Goal: Transaction & Acquisition: Download file/media

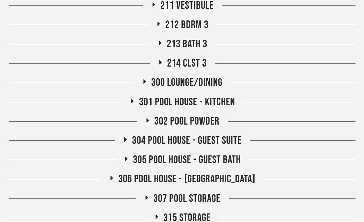
scroll to position [598, 0]
click at [213, 120] on span "302 Pool Powder" at bounding box center [186, 121] width 65 height 13
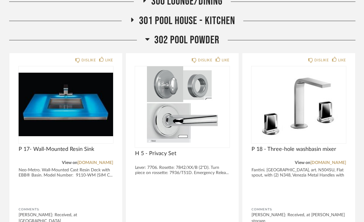
scroll to position [680, 0]
click at [81, 109] on img at bounding box center [66, 104] width 95 height 76
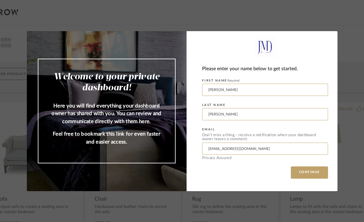
click at [320, 168] on button "CONTINUE" at bounding box center [309, 172] width 37 height 12
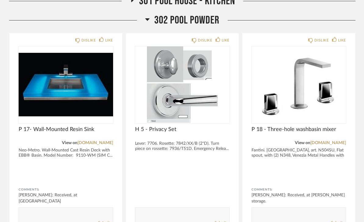
scroll to position [735, 0]
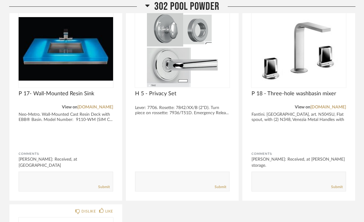
click at [74, 56] on img at bounding box center [66, 49] width 95 height 76
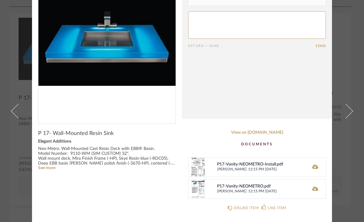
scroll to position [61, 0]
click at [314, 167] on icon at bounding box center [316, 167] width 6 height 4
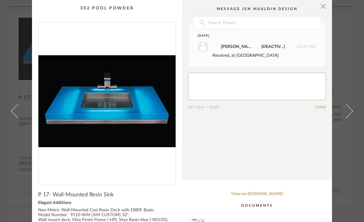
scroll to position [0, 0]
click at [326, 8] on span "button" at bounding box center [323, 6] width 12 height 12
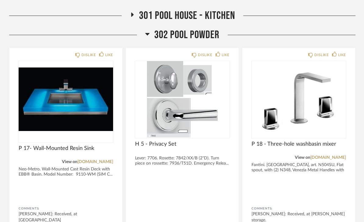
scroll to position [681, 0]
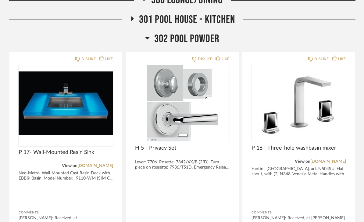
click at [39, 129] on img "0" at bounding box center [66, 103] width 95 height 76
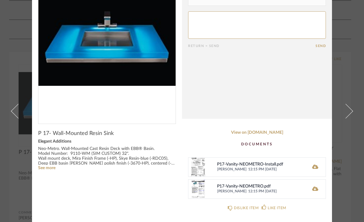
scroll to position [61, 0]
click at [294, 167] on span "12:15 PM 08/16/2024" at bounding box center [275, 169] width 55 height 5
click at [220, 161] on div "P17-Vanity-NEOMETRO-Install.pdf Maria Patak 12:15 PM 08/16/2024" at bounding box center [257, 167] width 138 height 20
click at [318, 167] on icon at bounding box center [316, 167] width 6 height 4
click at [306, 168] on div "P17-Vanity-NEOMETRO-Install.pdf Maria Patak 12:15 PM 08/16/2024" at bounding box center [257, 167] width 138 height 20
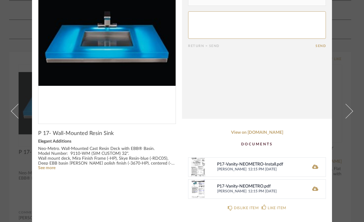
click at [318, 165] on icon at bounding box center [316, 166] width 6 height 5
